Goal: Find specific page/section: Find specific page/section

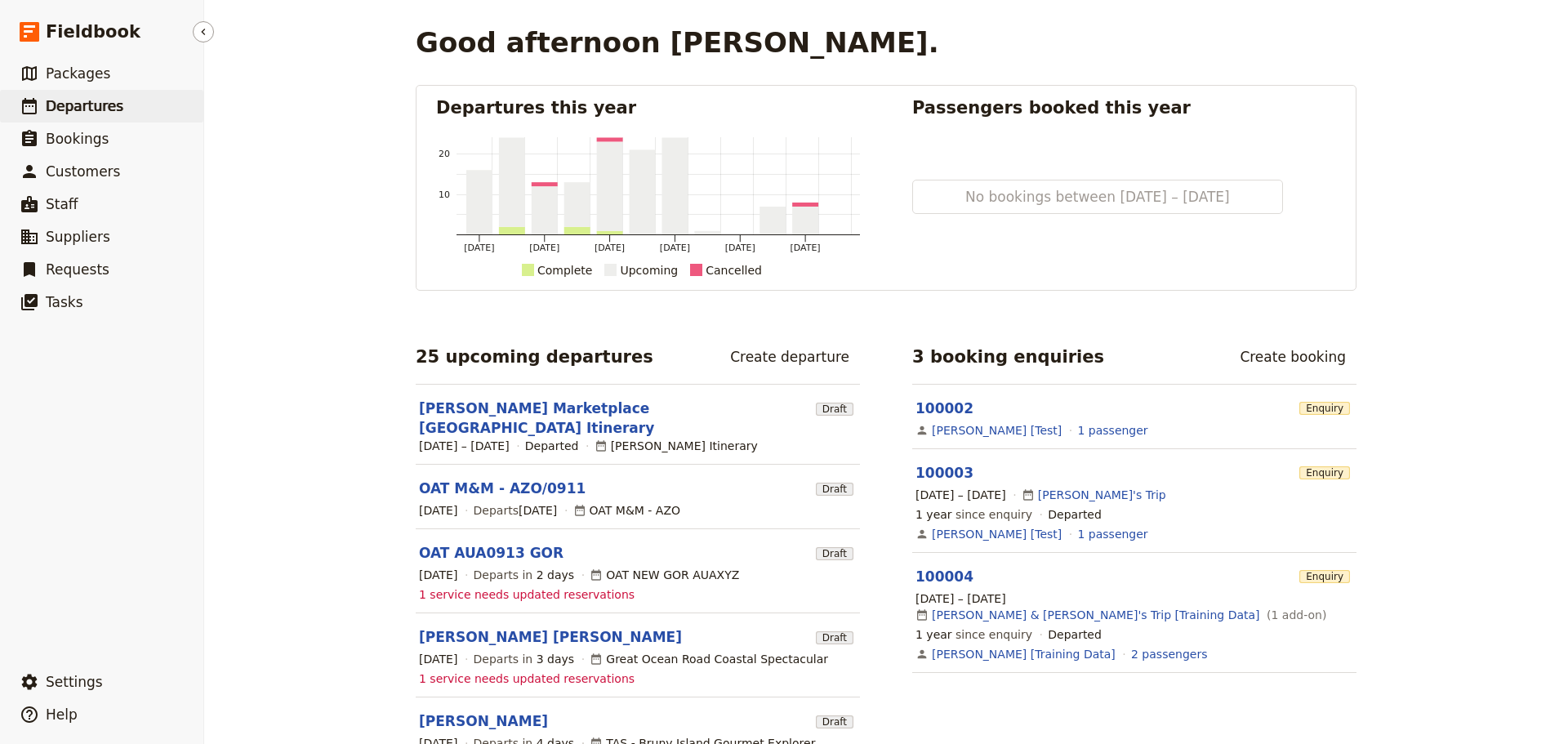
drag, startPoint x: 97, startPoint y: 104, endPoint x: 62, endPoint y: 99, distance: 35.4
click at [97, 104] on span "Departures" at bounding box center [84, 105] width 78 height 17
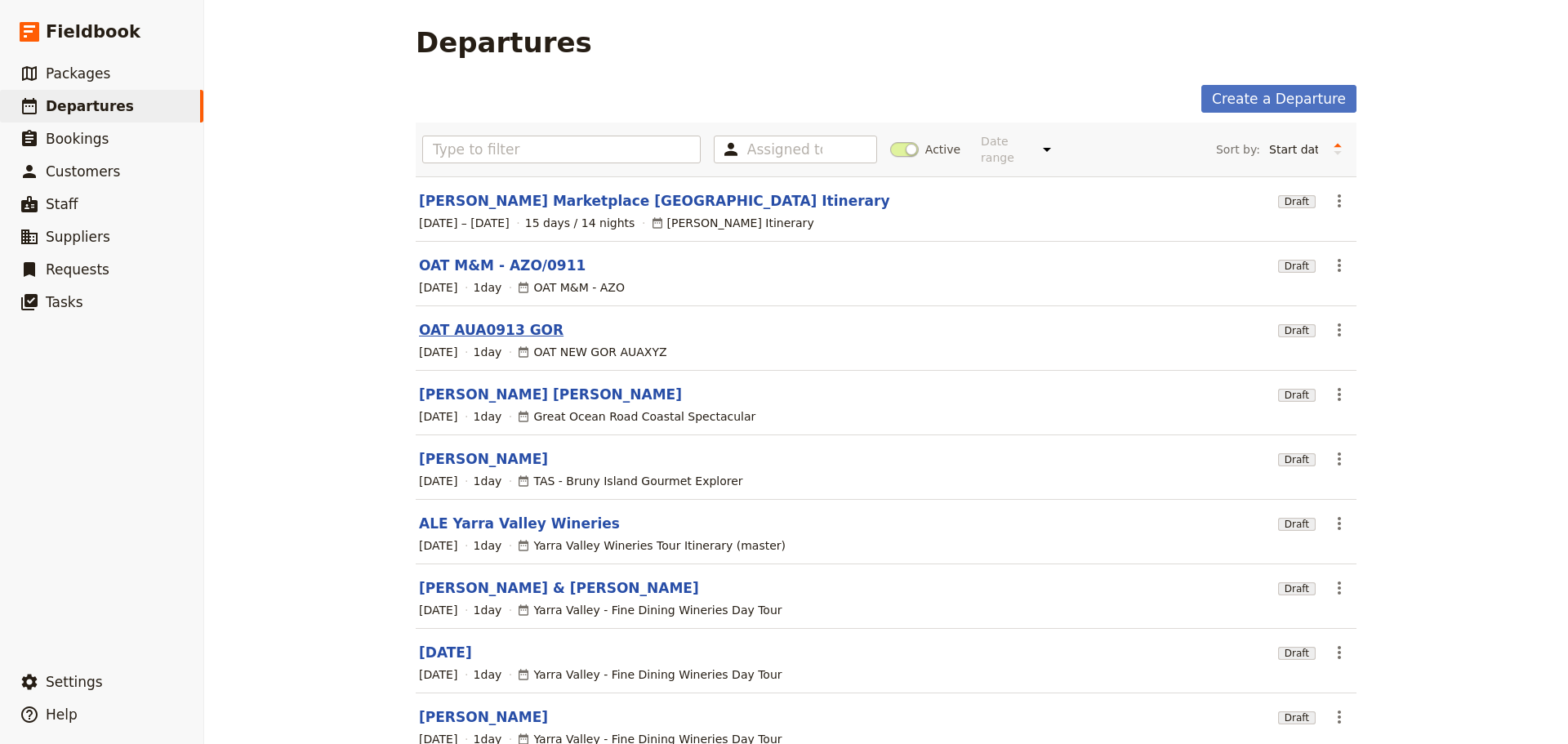
click at [494, 320] on link "OAT AUA0913 GOR" at bounding box center [492, 329] width 145 height 19
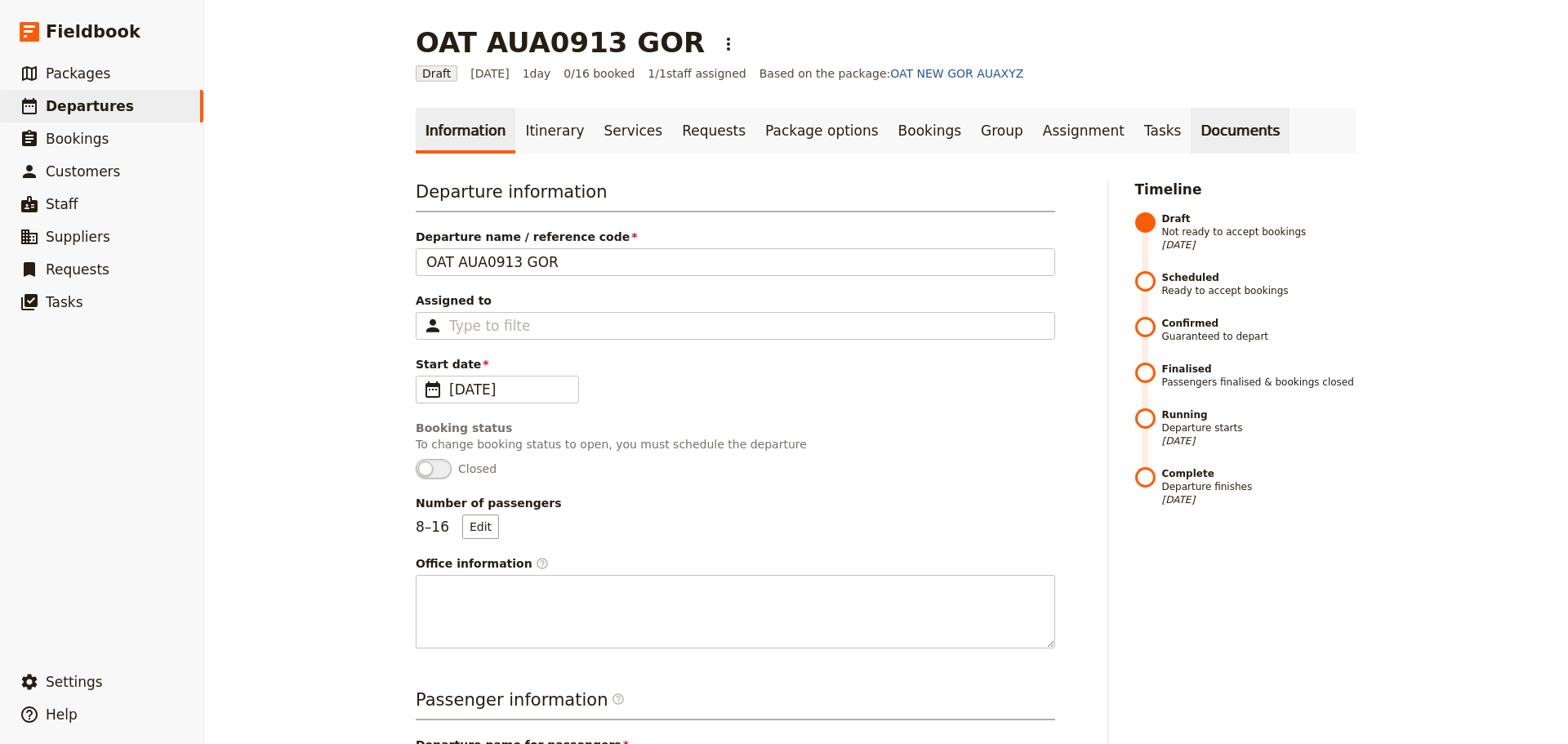
click at [1191, 132] on link "Documents" at bounding box center [1239, 131] width 98 height 45
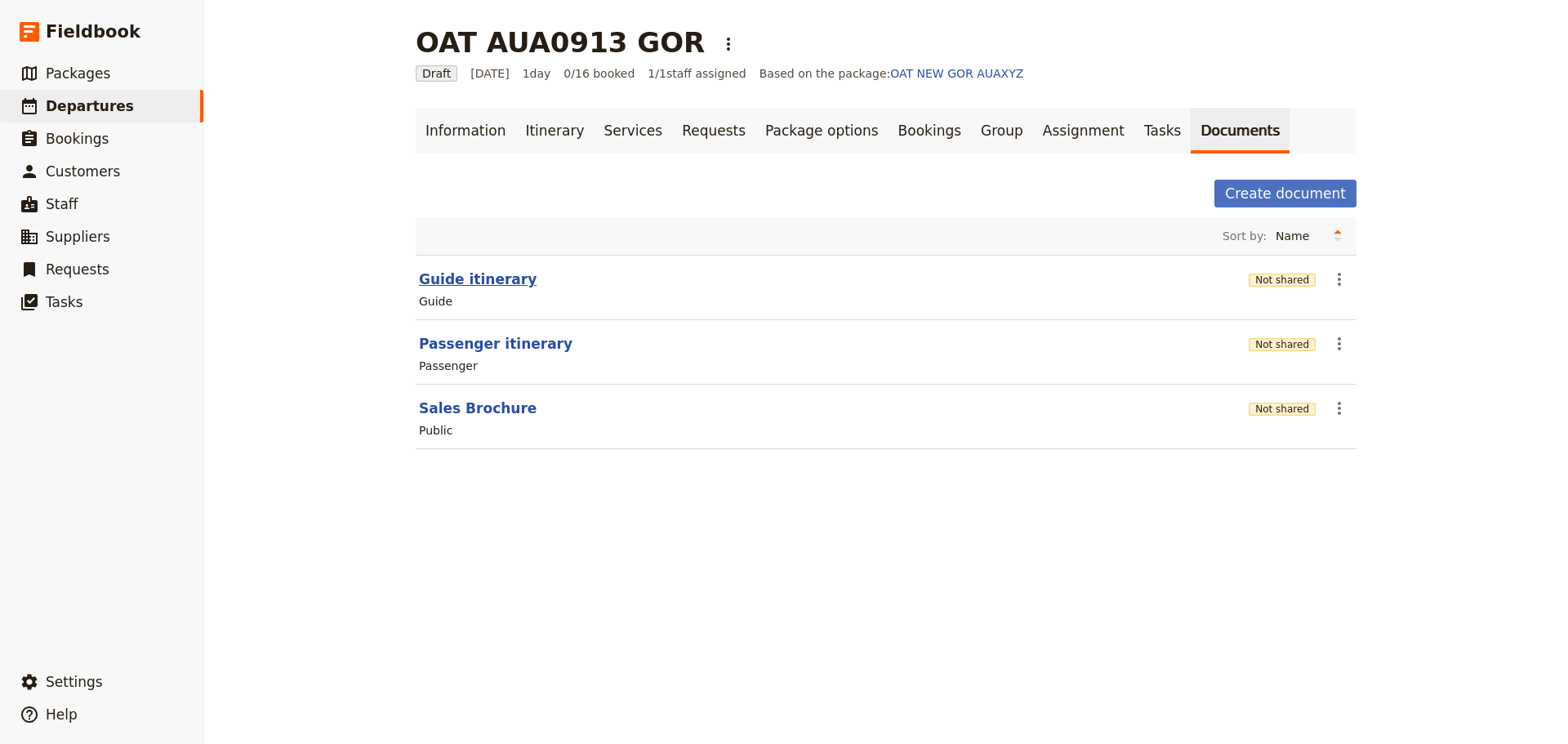
click at [466, 270] on button "Guide itinerary" at bounding box center [478, 279] width 118 height 19
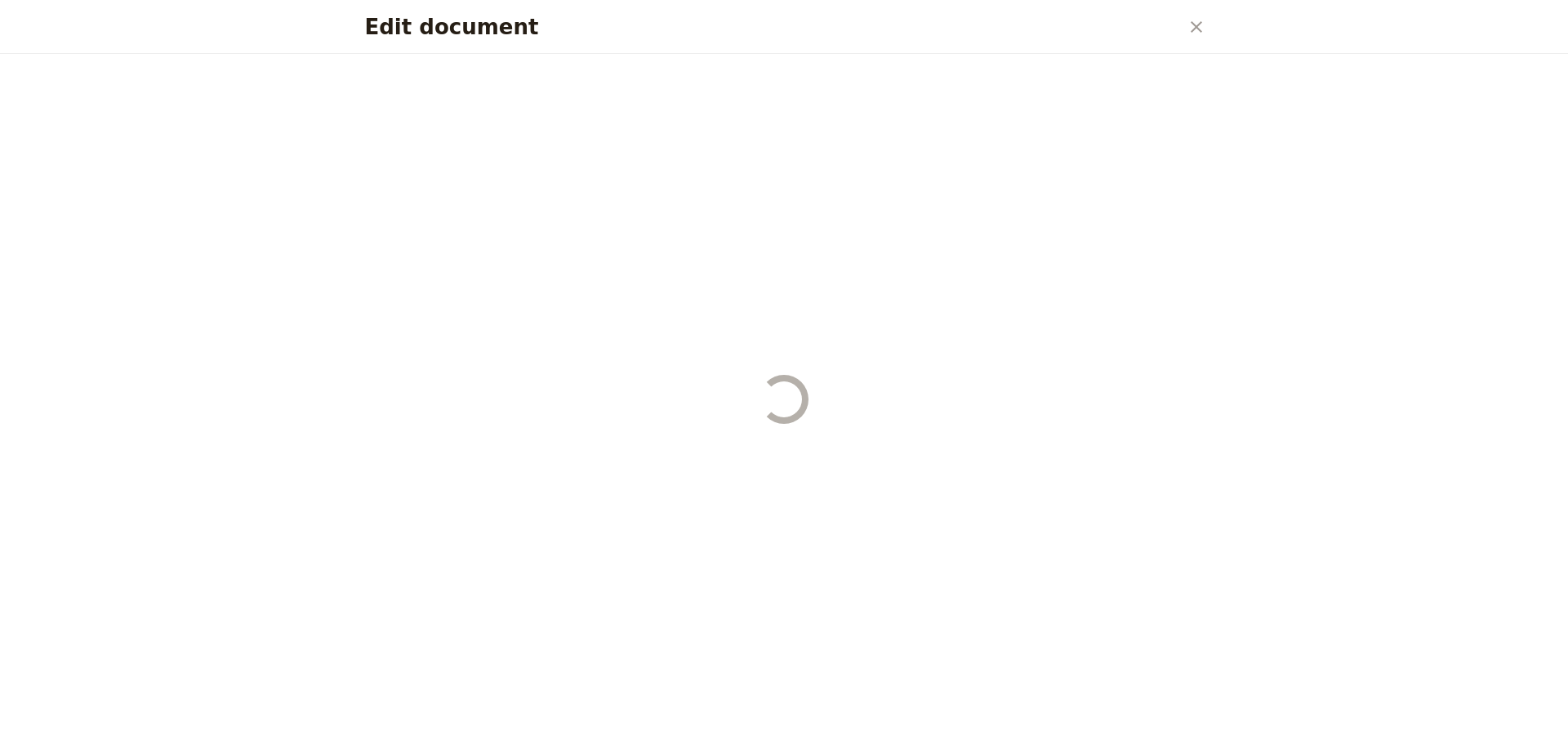
select select "STAFF"
select select "RUN_SHEET"
select select "DEFAULT"
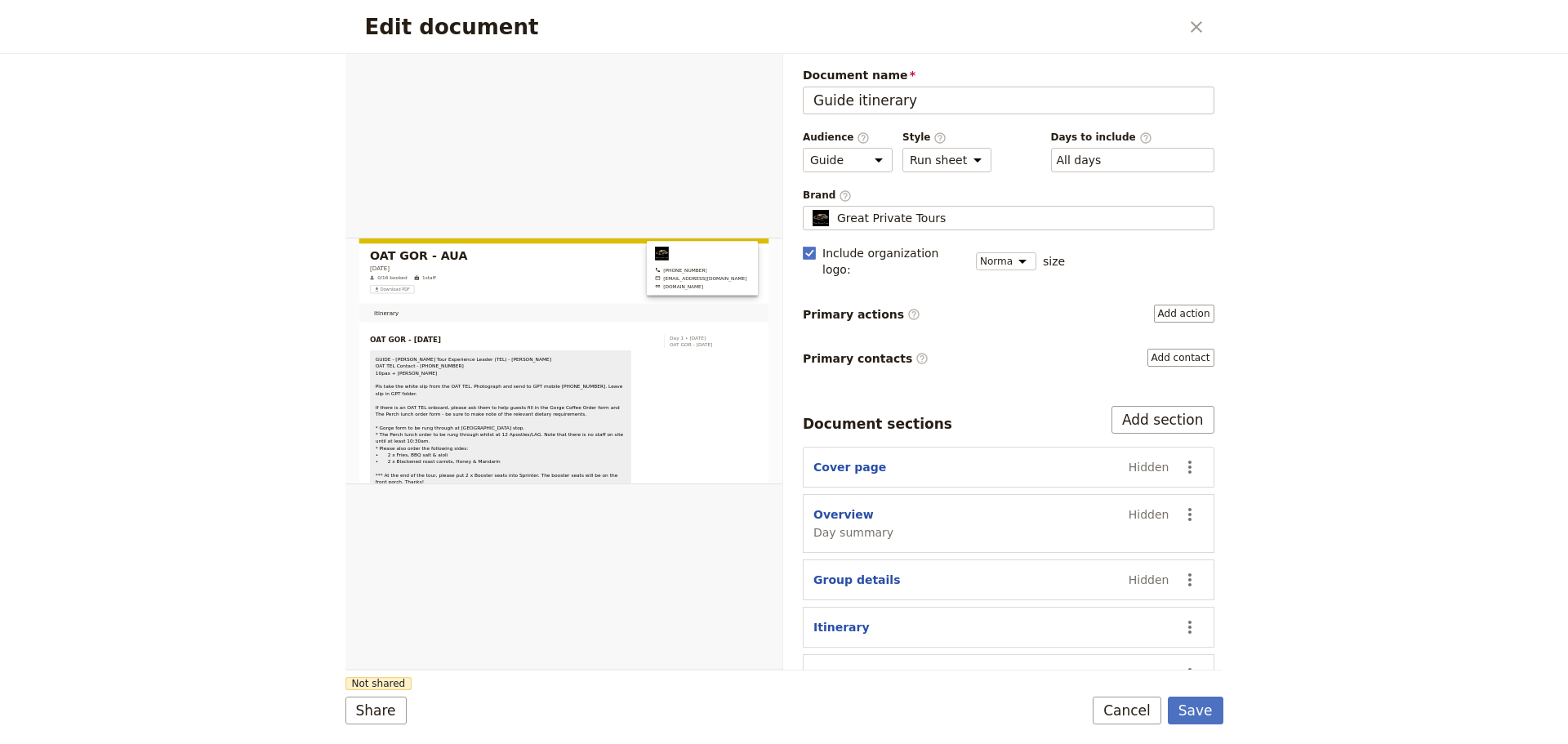
click at [1125, 704] on button "Cancel" at bounding box center [1127, 710] width 69 height 28
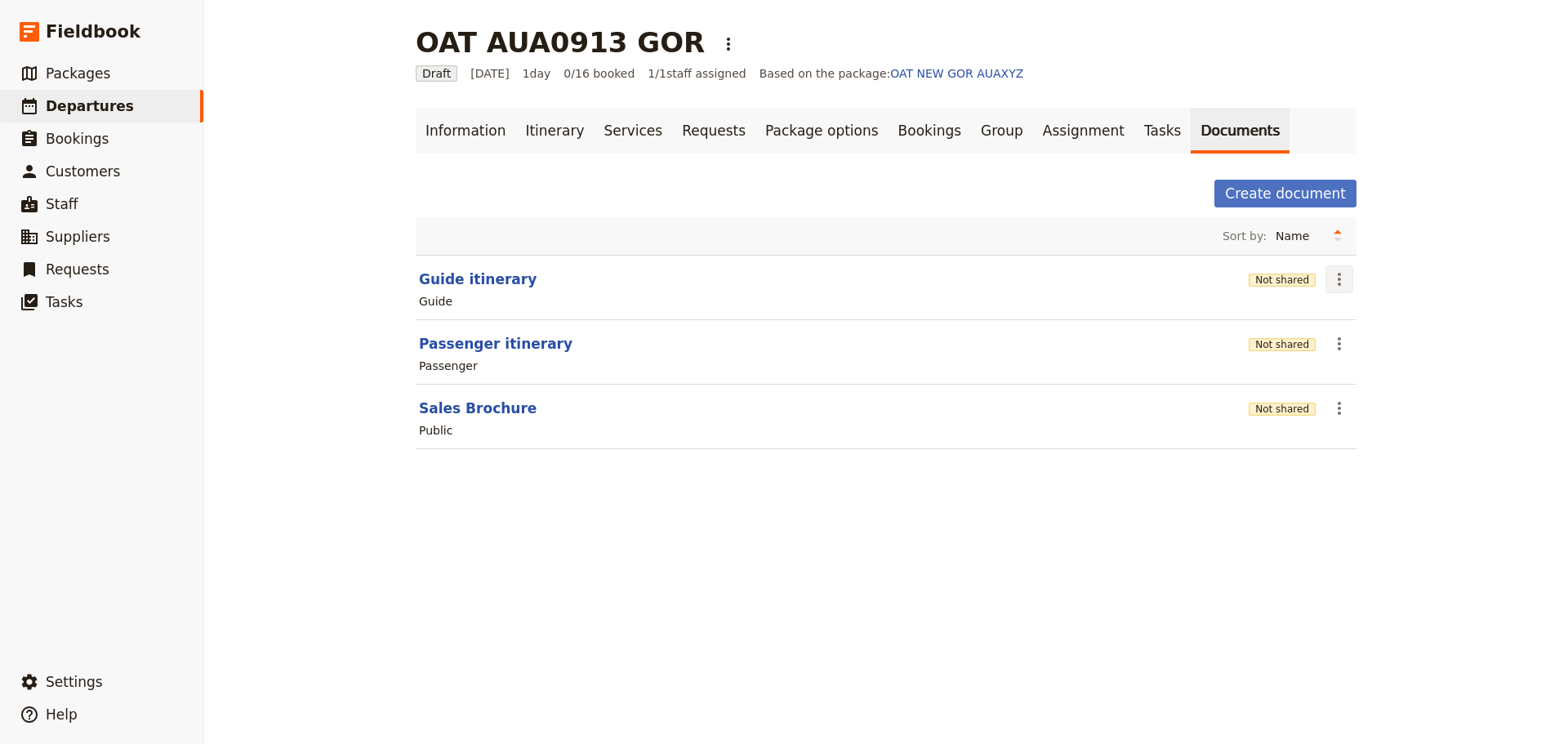
click at [1334, 272] on icon "Actions" at bounding box center [1339, 279] width 19 height 19
click at [1347, 309] on span "Share" at bounding box center [1346, 315] width 32 height 17
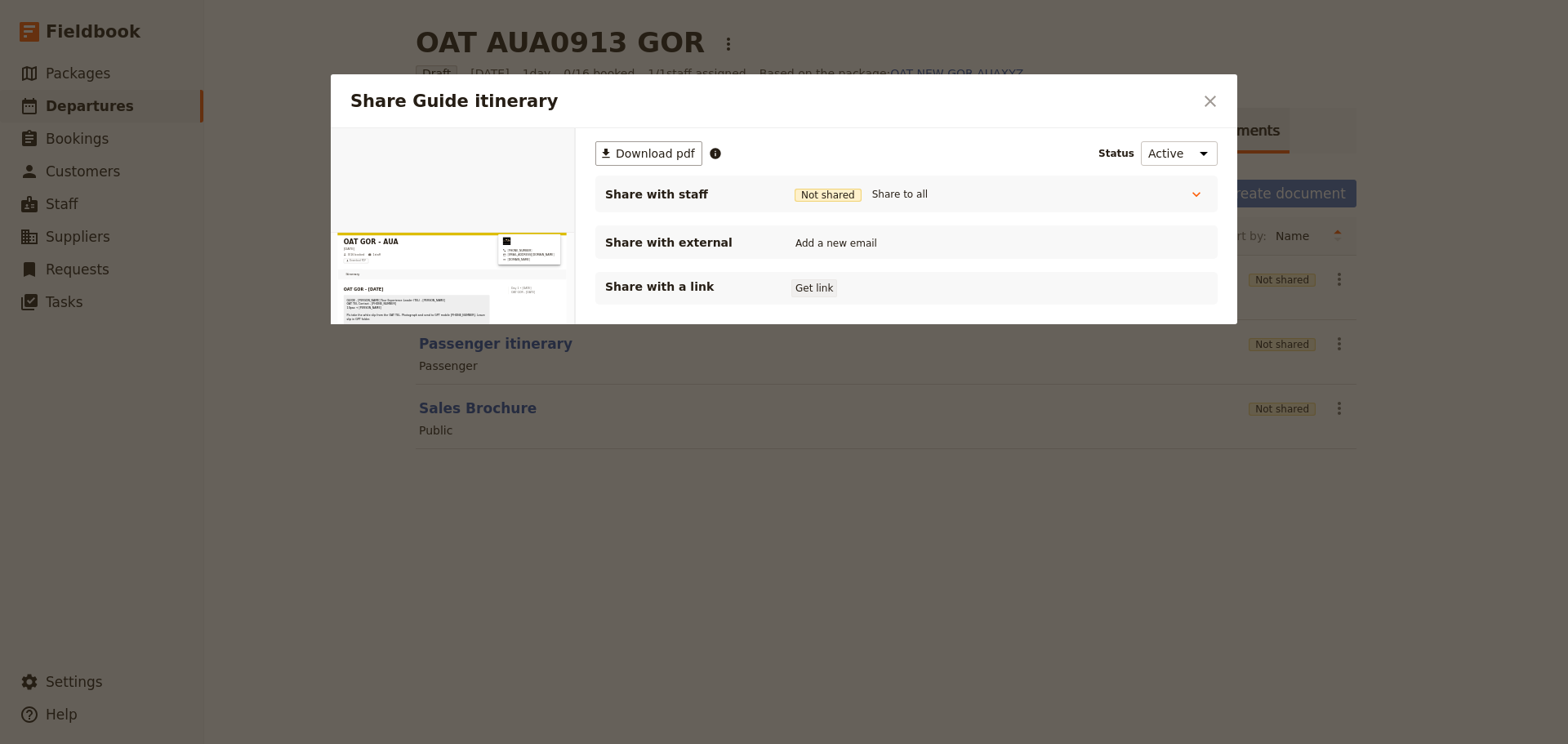
click at [809, 286] on button "Get link" at bounding box center [814, 287] width 45 height 18
drag, startPoint x: 1203, startPoint y: 107, endPoint x: 1137, endPoint y: 31, distance: 100.7
click at [1203, 108] on icon "Close dialog" at bounding box center [1210, 101] width 19 height 19
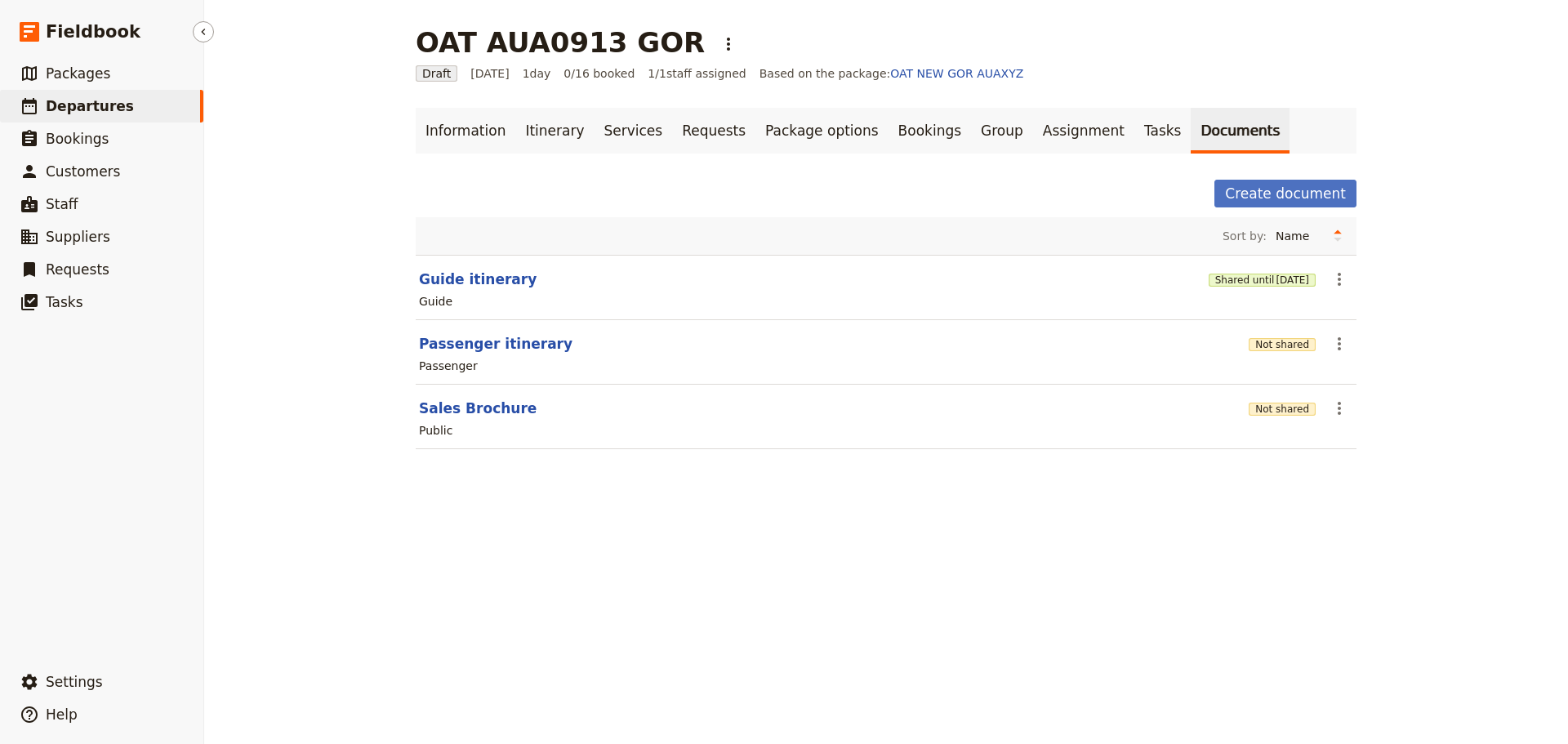
click at [144, 98] on link "​ Departures" at bounding box center [101, 105] width 203 height 32
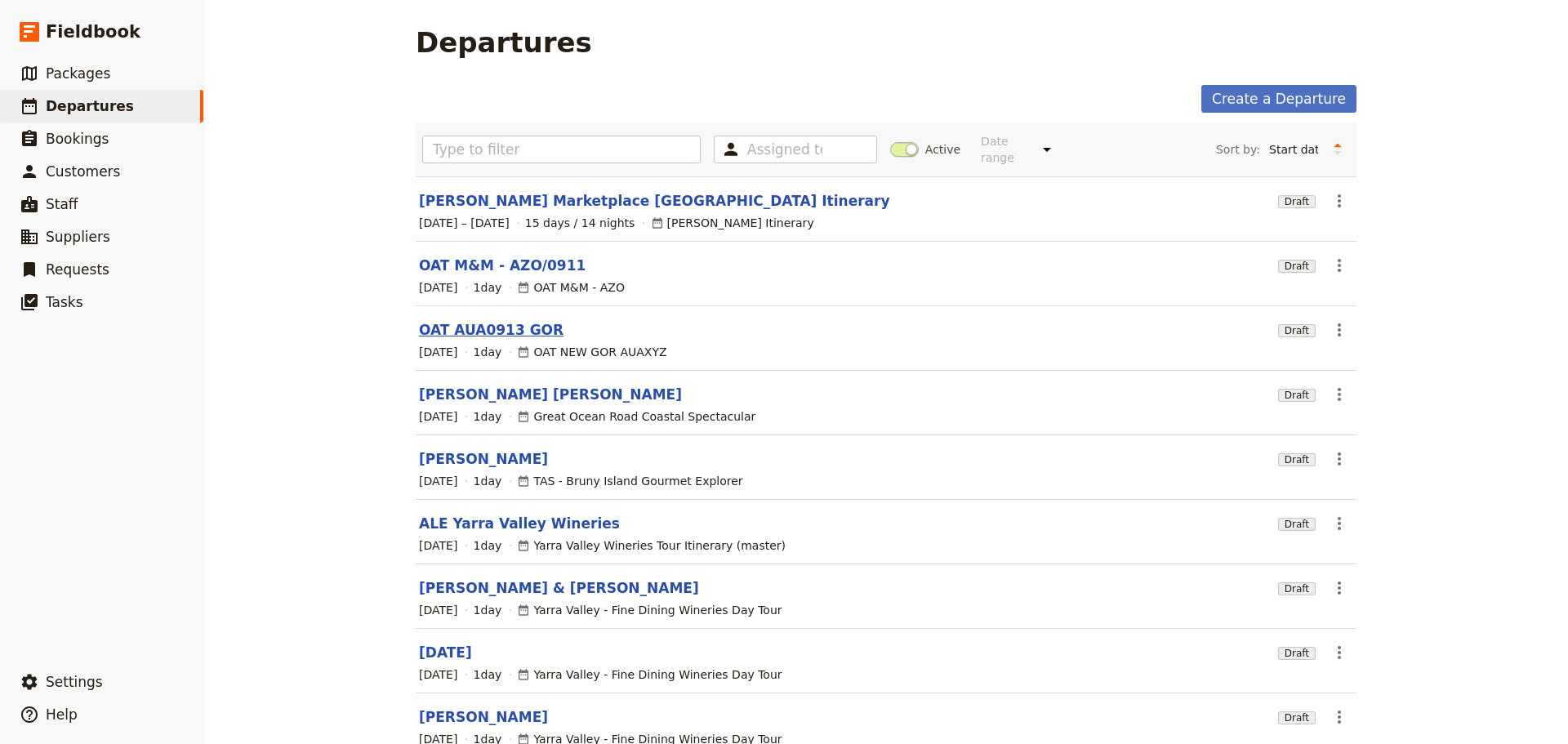
click at [483, 320] on link "OAT AUA0913 GOR" at bounding box center [492, 329] width 145 height 19
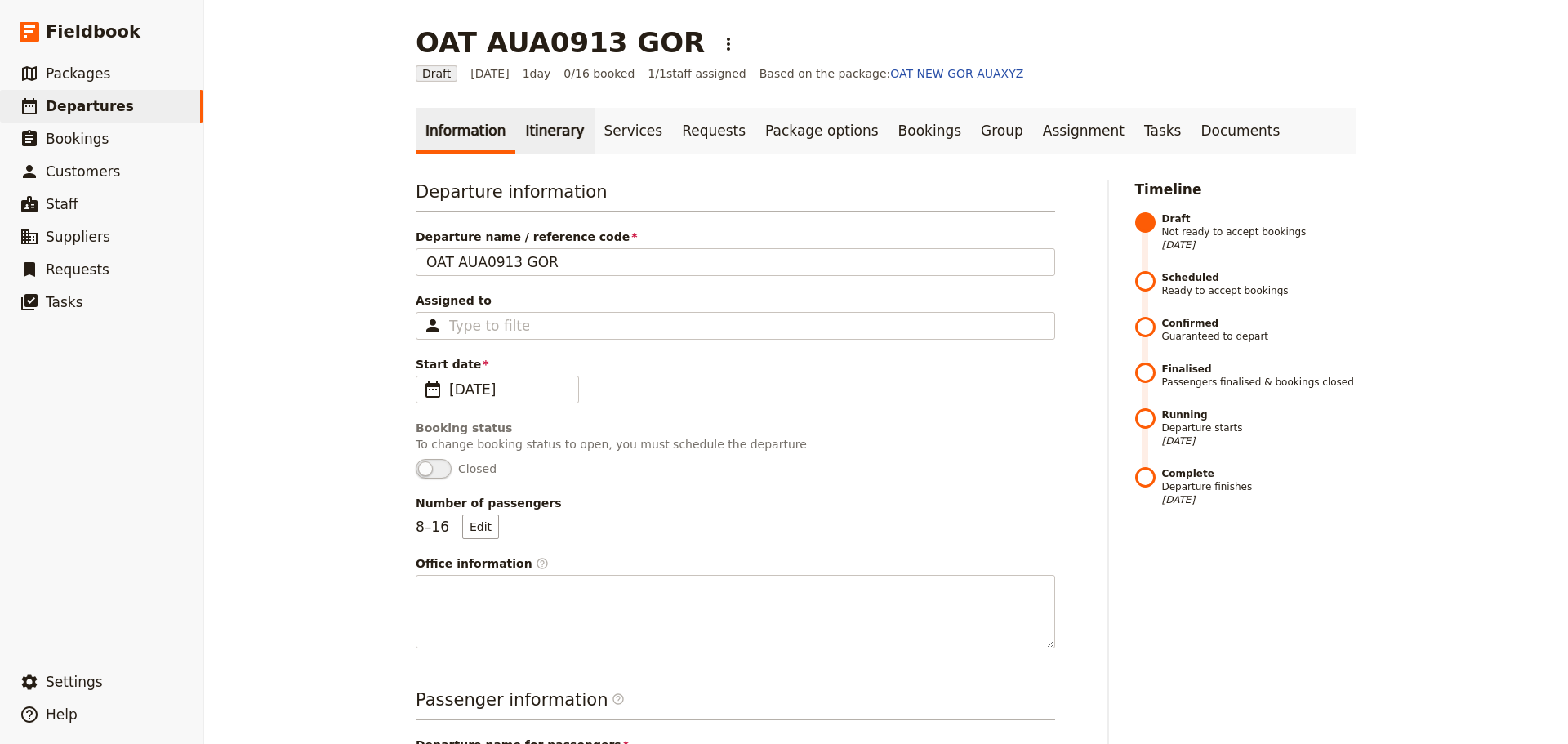
click at [526, 126] on link "Itinerary" at bounding box center [554, 131] width 78 height 45
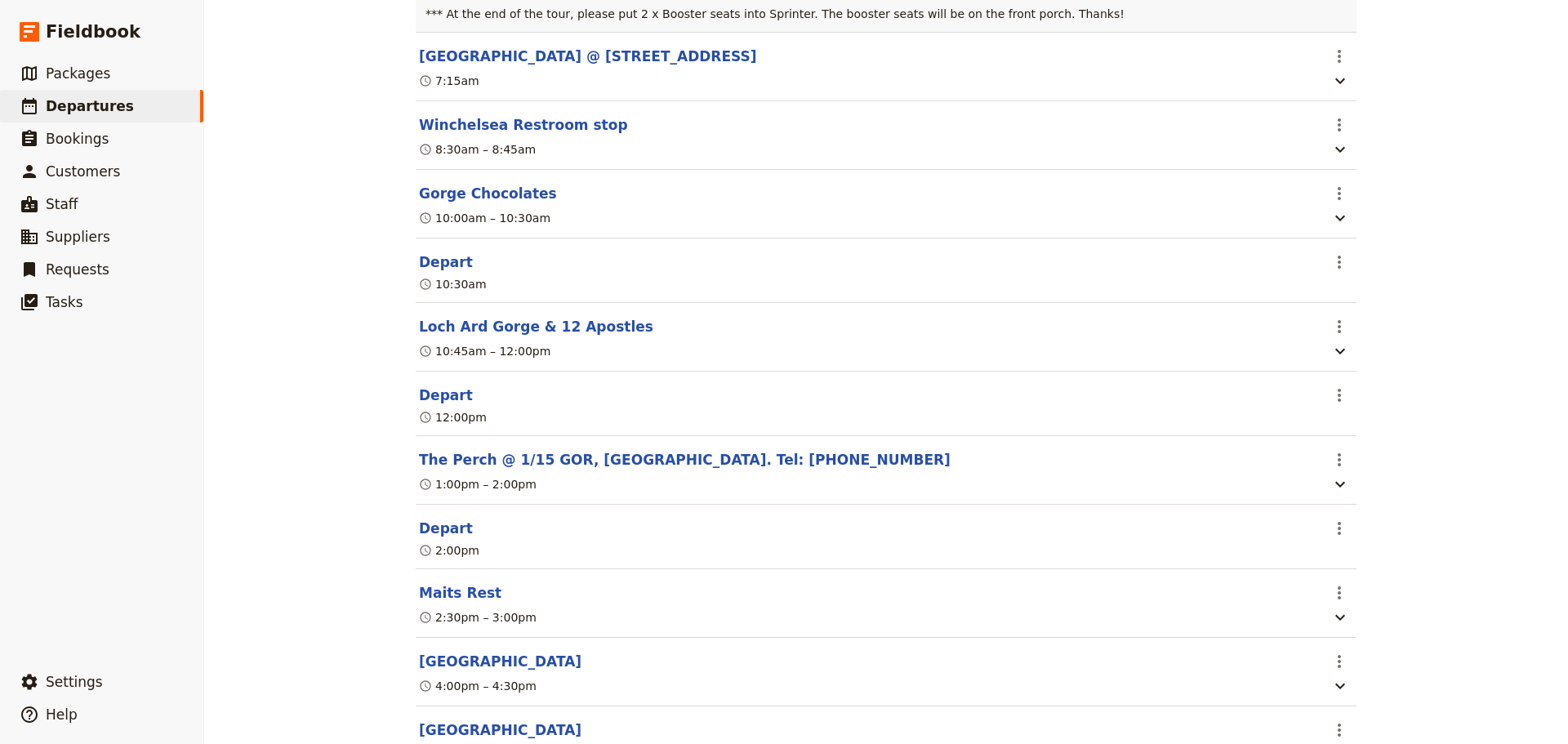
scroll to position [572, 0]
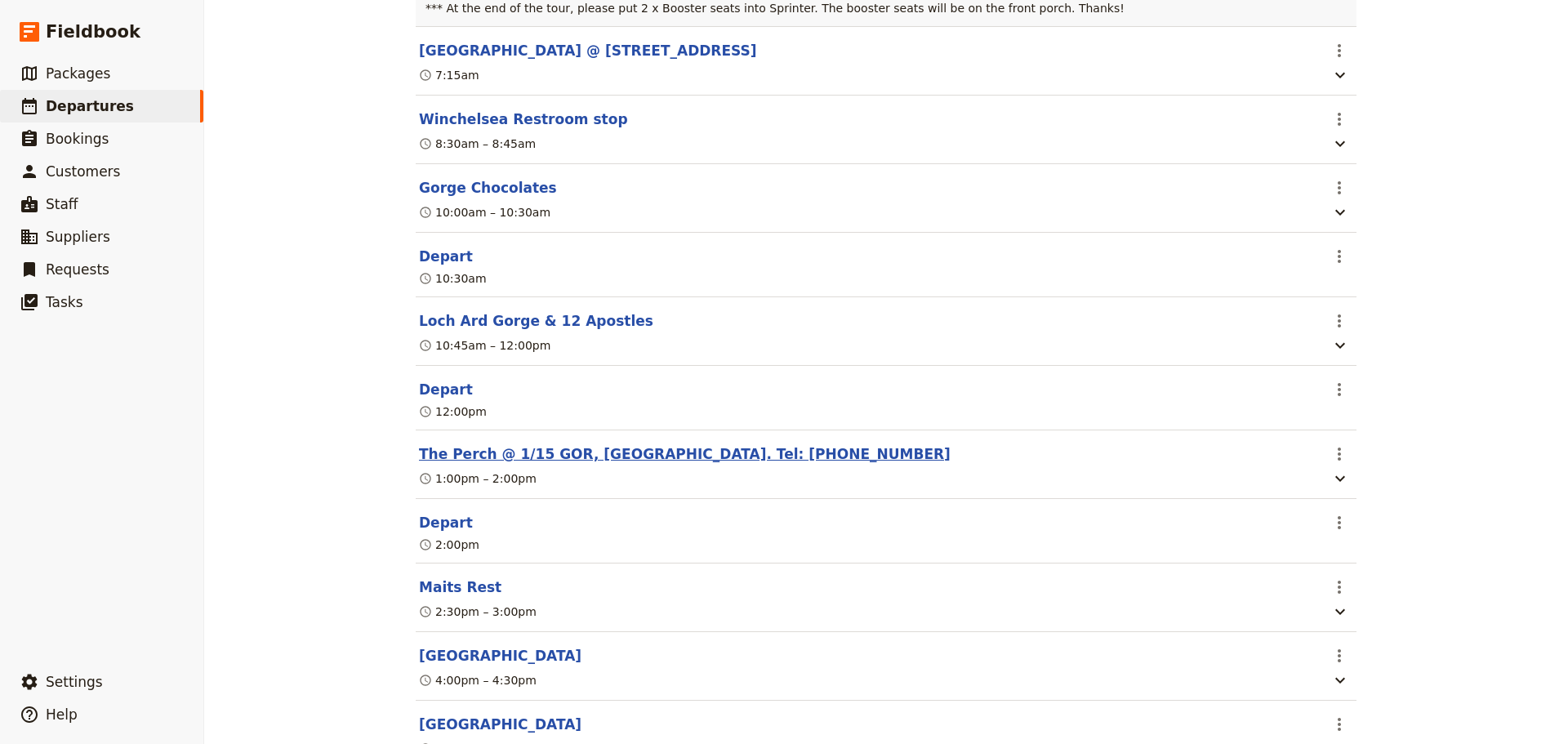
click at [533, 463] on button "The Perch @ 1/15 GOR, [GEOGRAPHIC_DATA]. Tel: [PHONE_NUMBER]" at bounding box center [685, 454] width 532 height 19
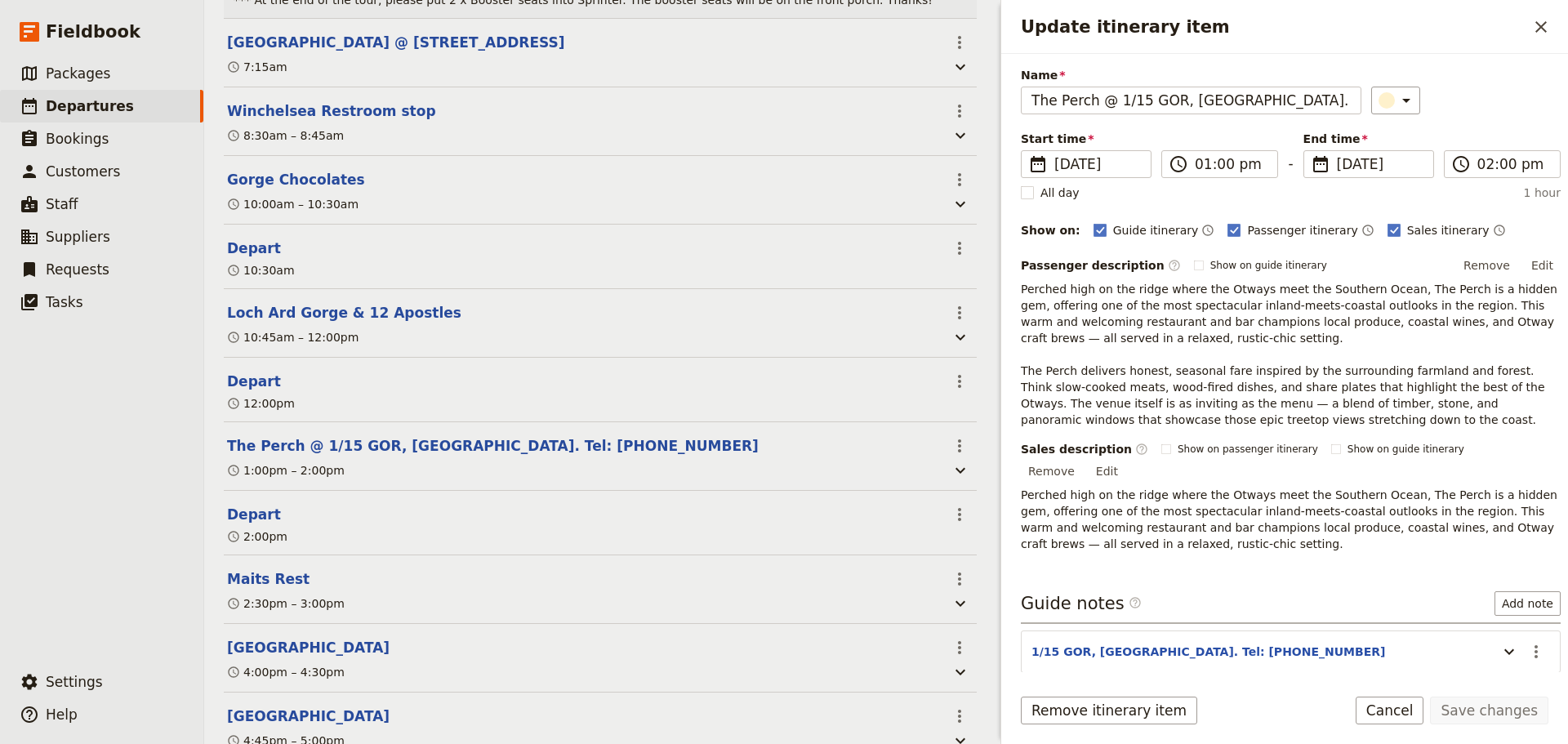
scroll to position [107, 0]
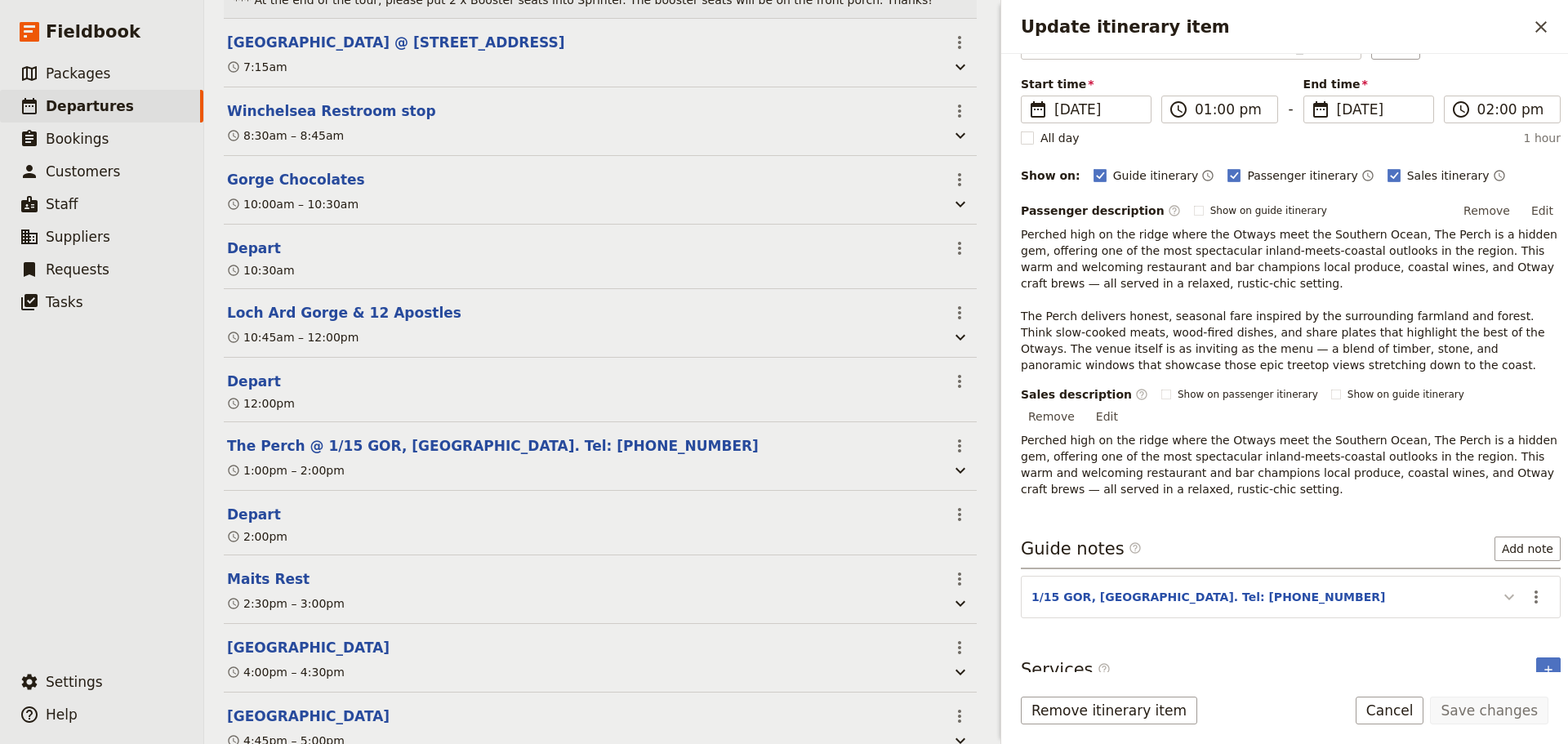
click at [1502, 587] on icon "Update itinerary item" at bounding box center [1509, 597] width 19 height 19
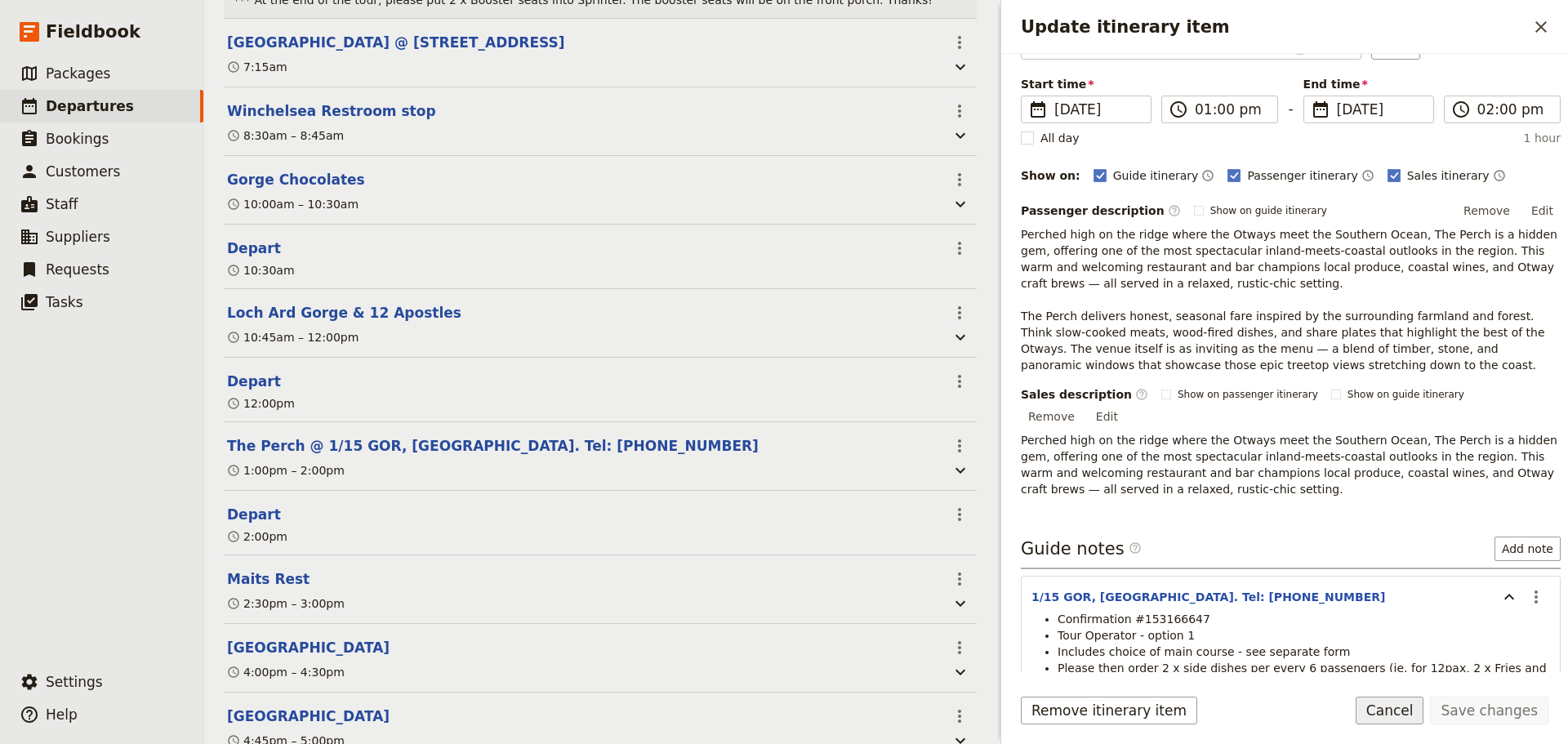
click at [1408, 716] on button "Cancel" at bounding box center [1389, 710] width 69 height 28
